Goal: Task Accomplishment & Management: Use online tool/utility

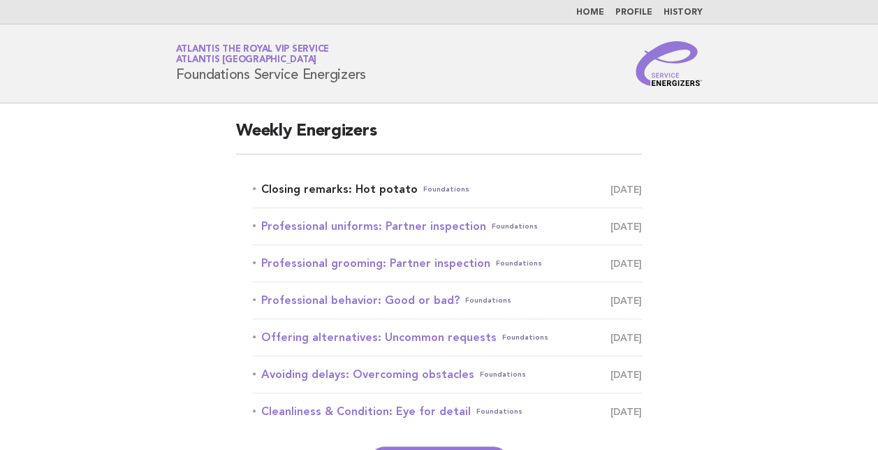
click at [327, 190] on link "Closing remarks: Hot potato Foundations September 30" at bounding box center [447, 189] width 389 height 20
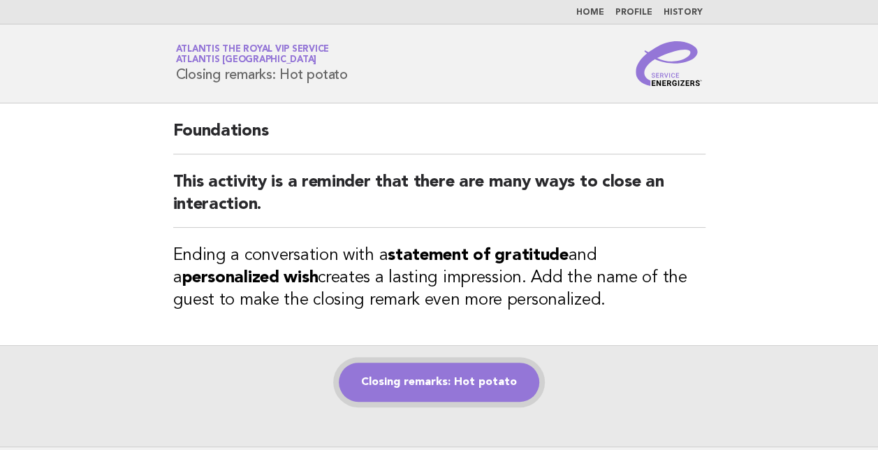
click at [447, 379] on link "Closing remarks: Hot potato" at bounding box center [439, 381] width 200 height 39
click at [460, 391] on link "Closing remarks: Hot potato" at bounding box center [439, 381] width 200 height 39
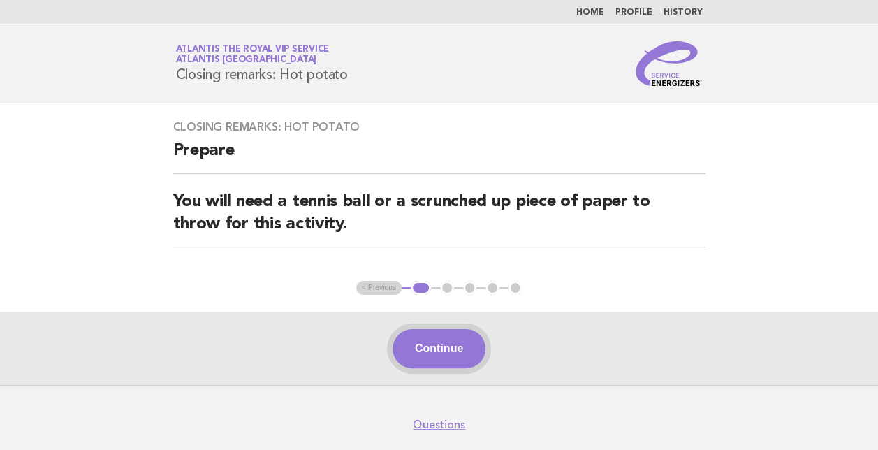
click at [445, 353] on button "Continue" at bounding box center [438, 348] width 93 height 39
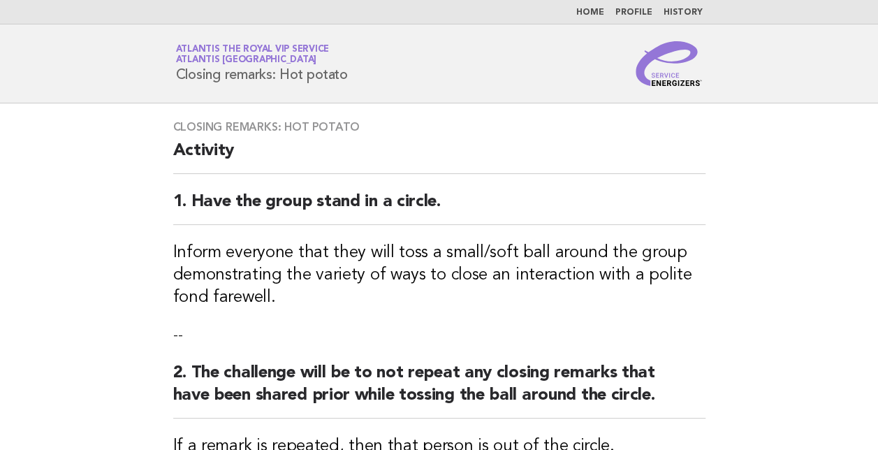
scroll to position [483, 0]
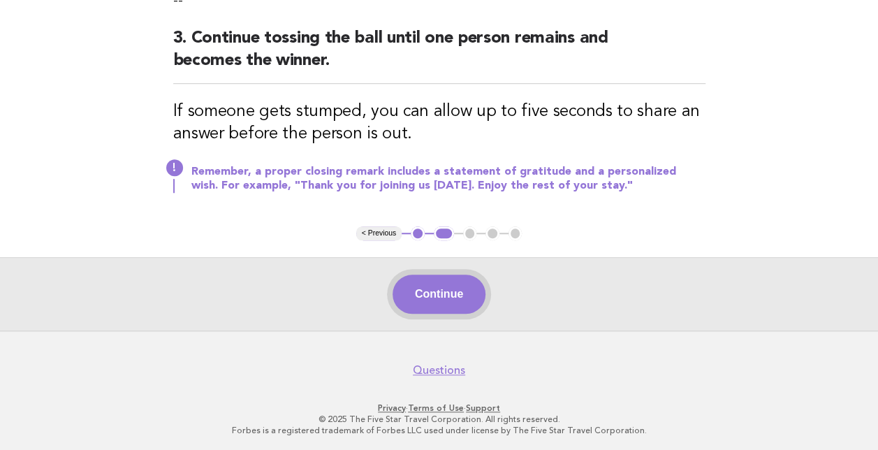
click at [425, 306] on button "Continue" at bounding box center [438, 293] width 93 height 39
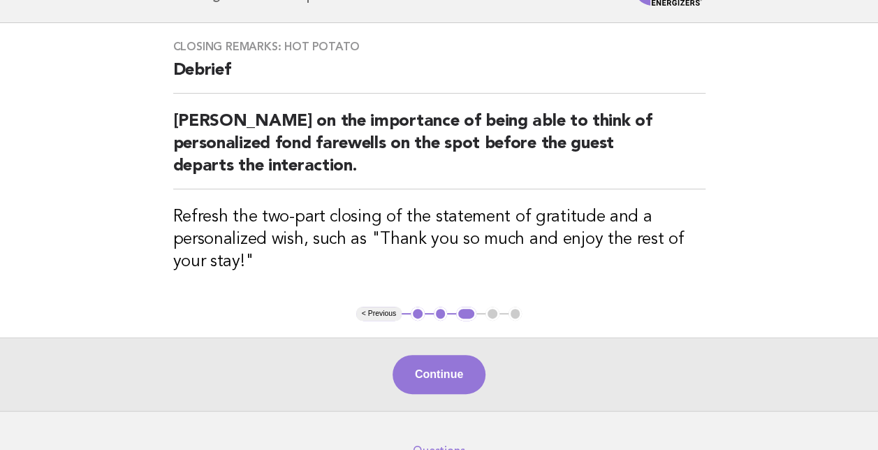
scroll to position [81, 0]
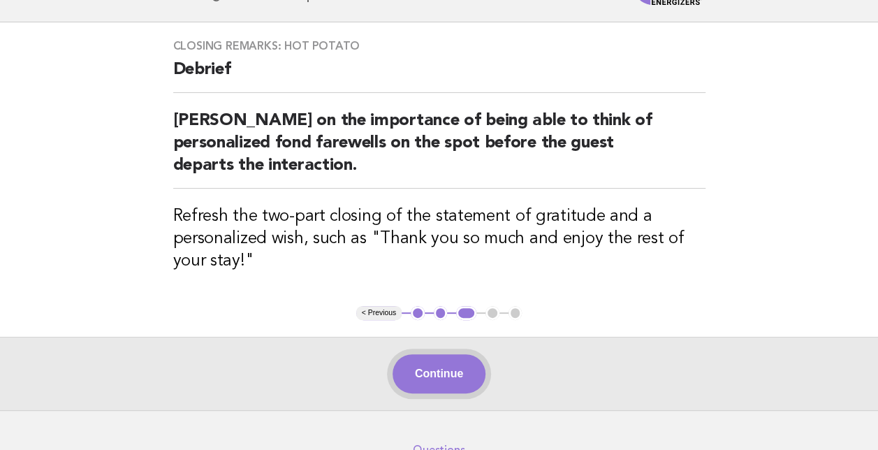
click at [443, 380] on button "Continue" at bounding box center [438, 373] width 93 height 39
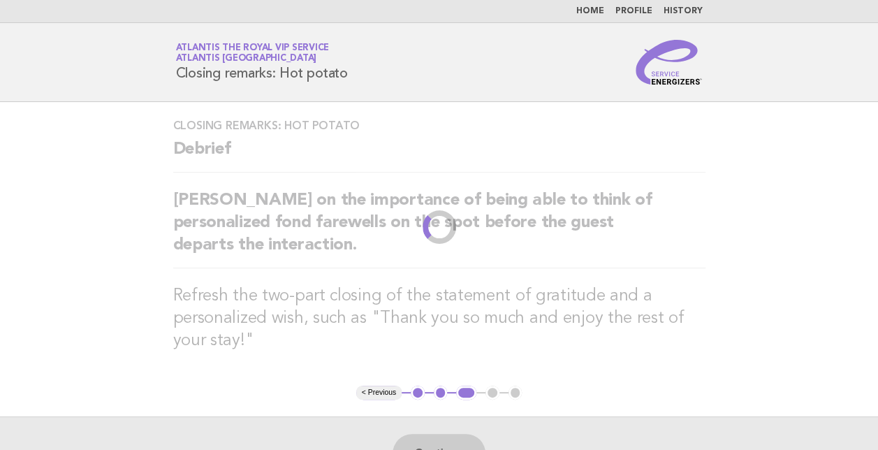
scroll to position [0, 0]
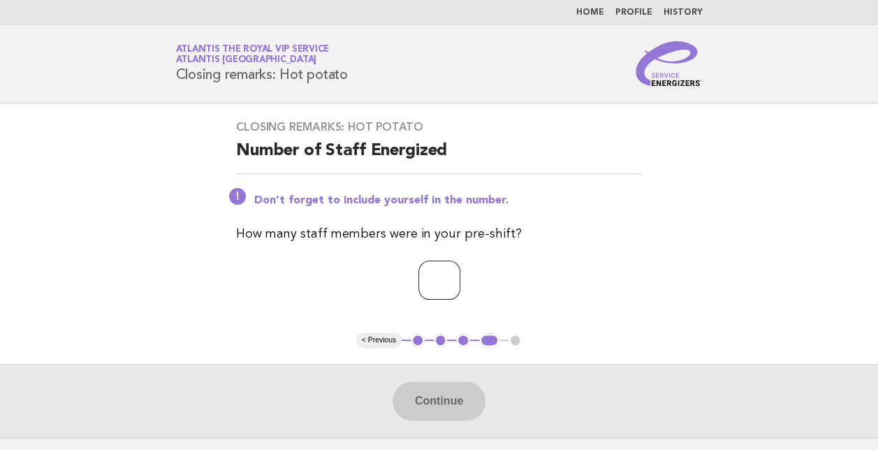
click at [450, 271] on input "number" at bounding box center [439, 279] width 42 height 39
type input "*"
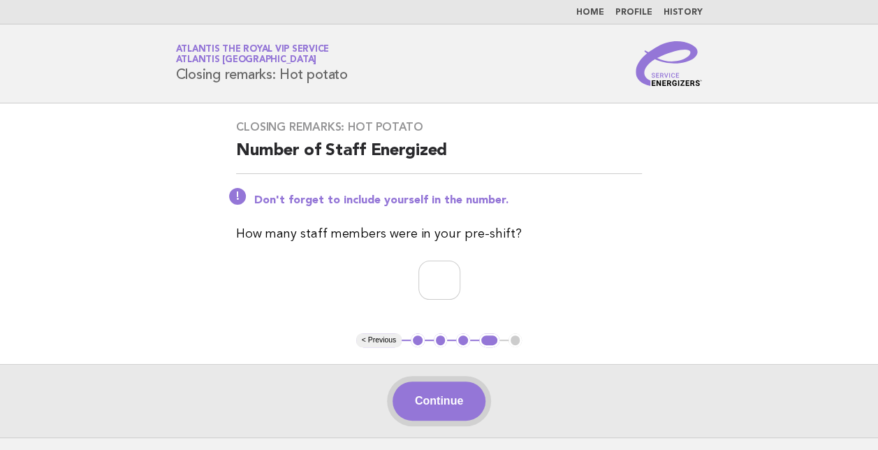
click at [428, 397] on button "Continue" at bounding box center [438, 400] width 93 height 39
